Goal: Task Accomplishment & Management: Manage account settings

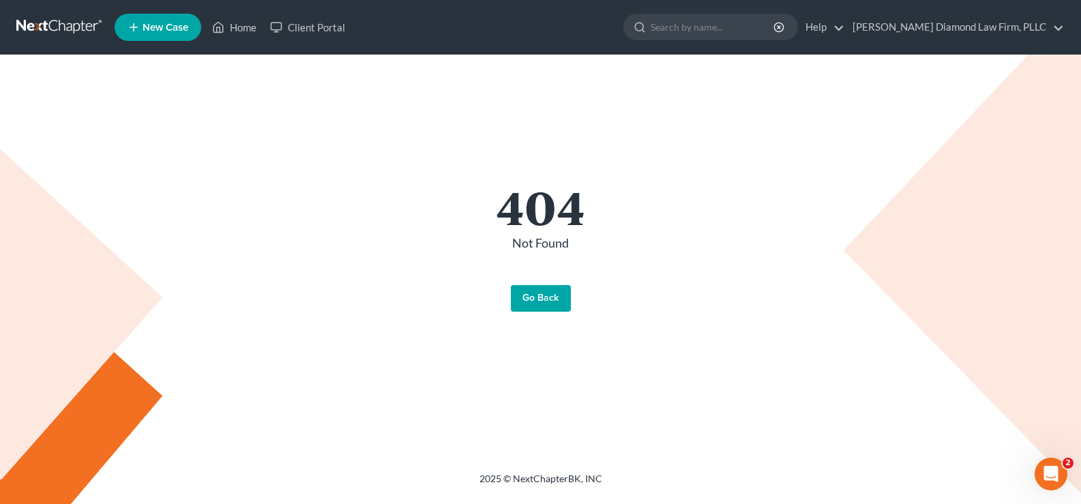
click at [539, 295] on link "Go Back" at bounding box center [541, 298] width 60 height 27
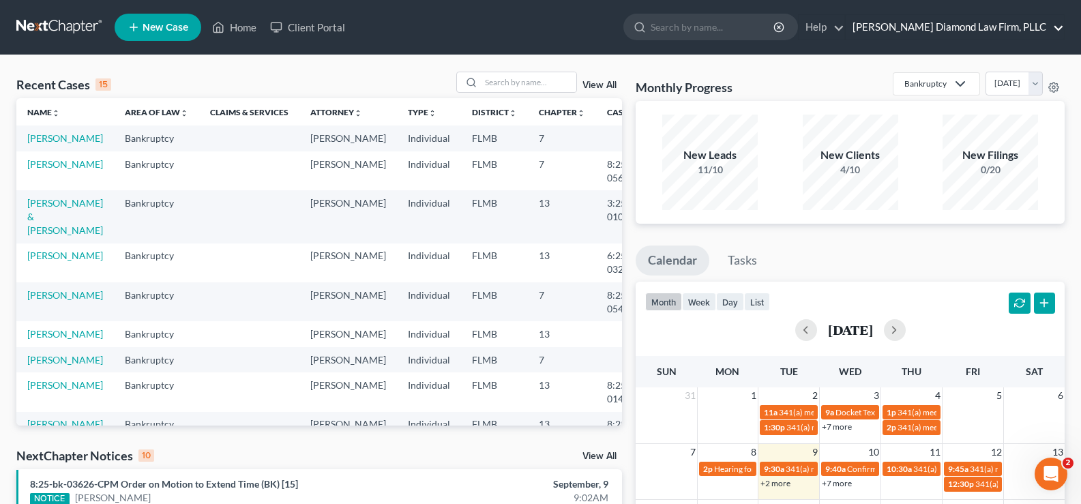
click at [1050, 26] on link "[PERSON_NAME] Diamond Law Firm, PLLC" at bounding box center [955, 27] width 218 height 25
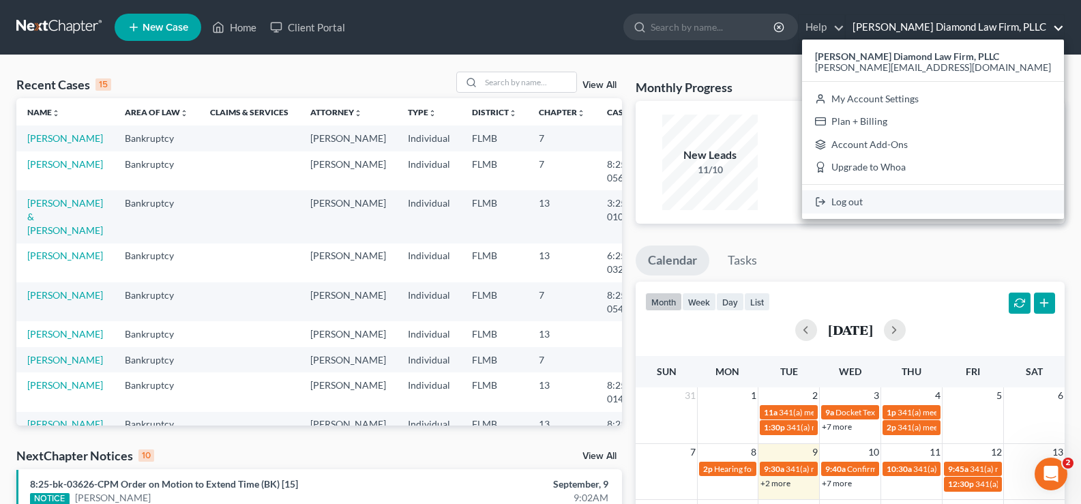
click at [953, 201] on link "Log out" at bounding box center [933, 201] width 262 height 23
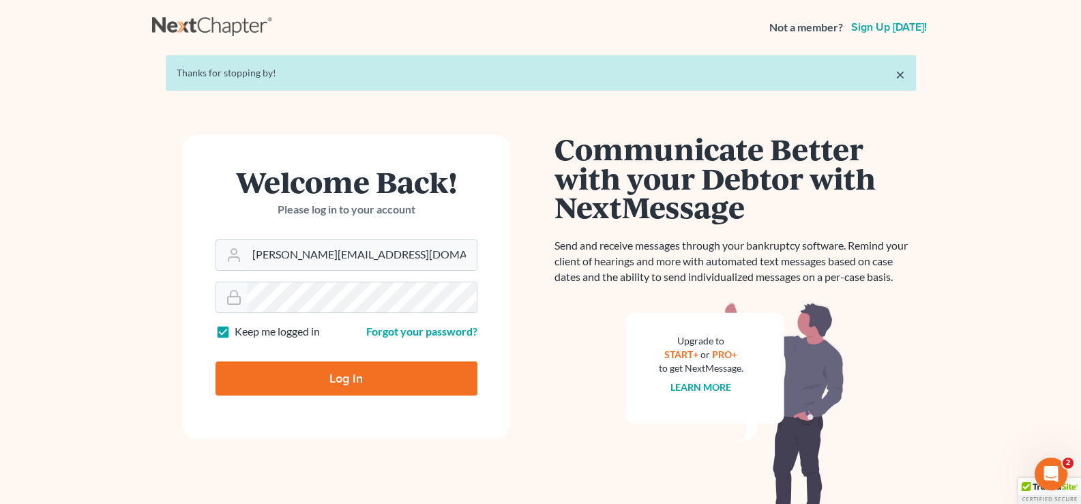
type input "Thinking..."
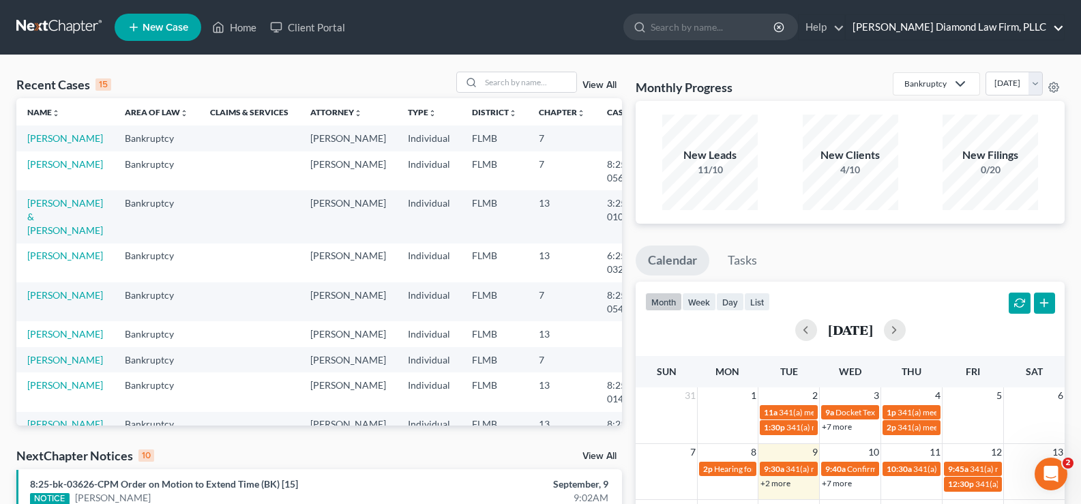
click at [1005, 23] on link "[PERSON_NAME] Diamond Law Firm, PLLC" at bounding box center [955, 27] width 218 height 25
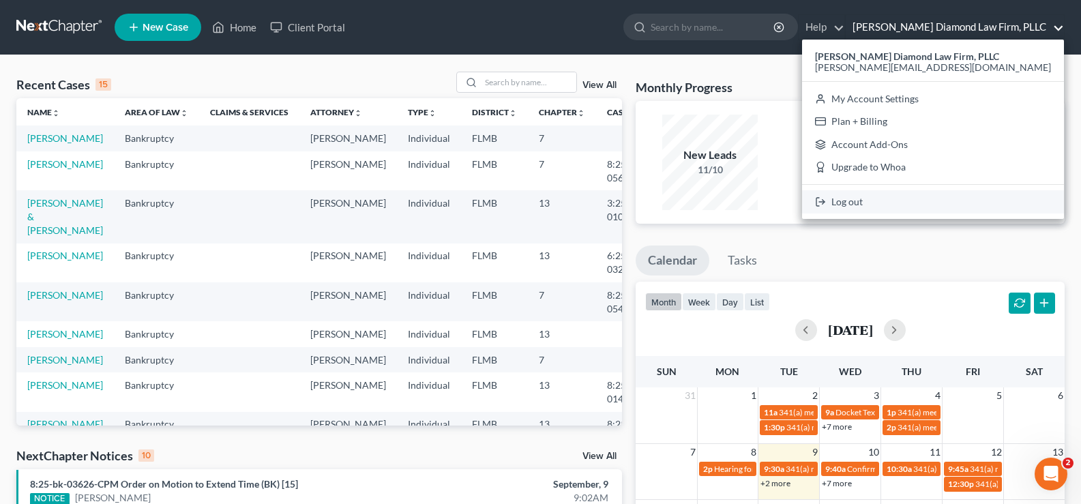
click at [932, 203] on link "Log out" at bounding box center [933, 201] width 262 height 23
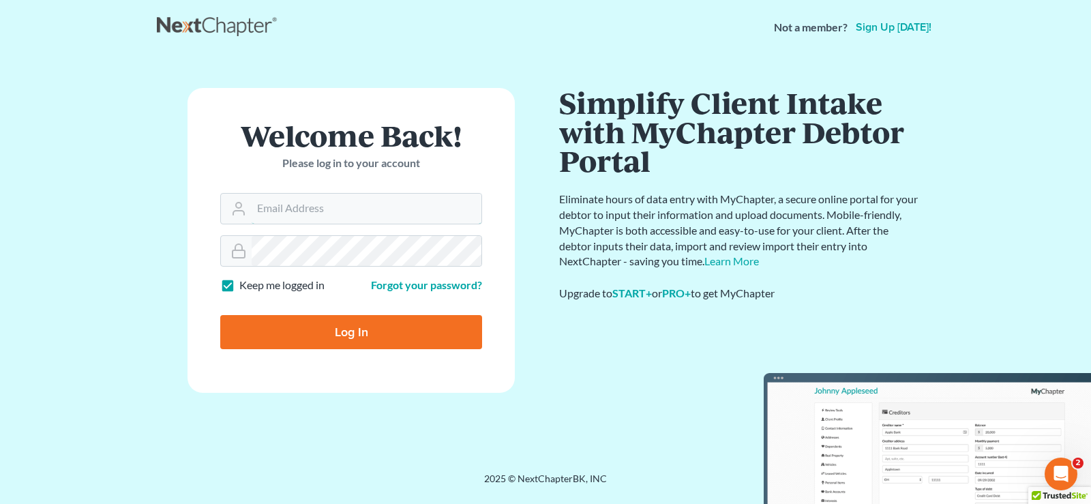
type input "bankruptcy@attorneydebtfighters.com"
type input "Thinking..."
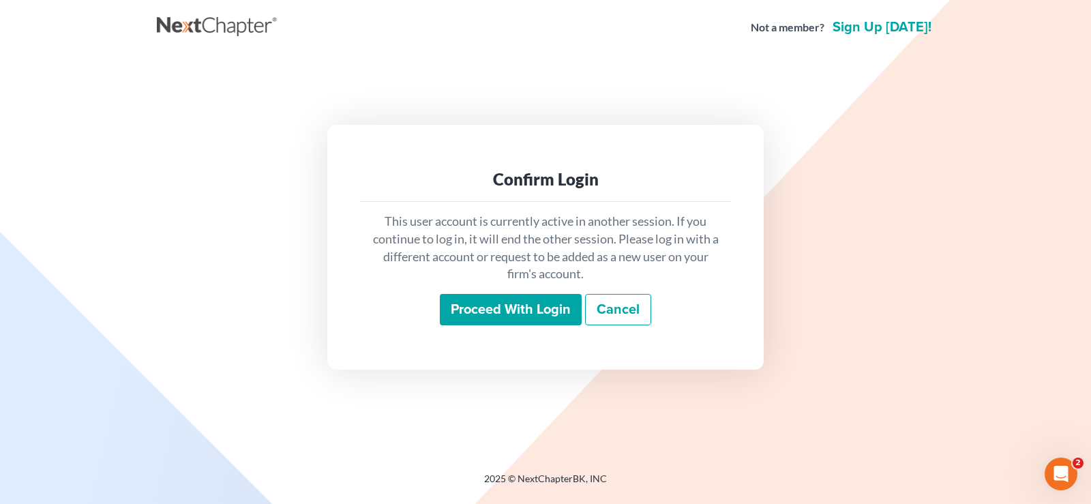
click at [522, 302] on input "Proceed with login" at bounding box center [511, 309] width 142 height 31
